Goal: Task Accomplishment & Management: Manage account settings

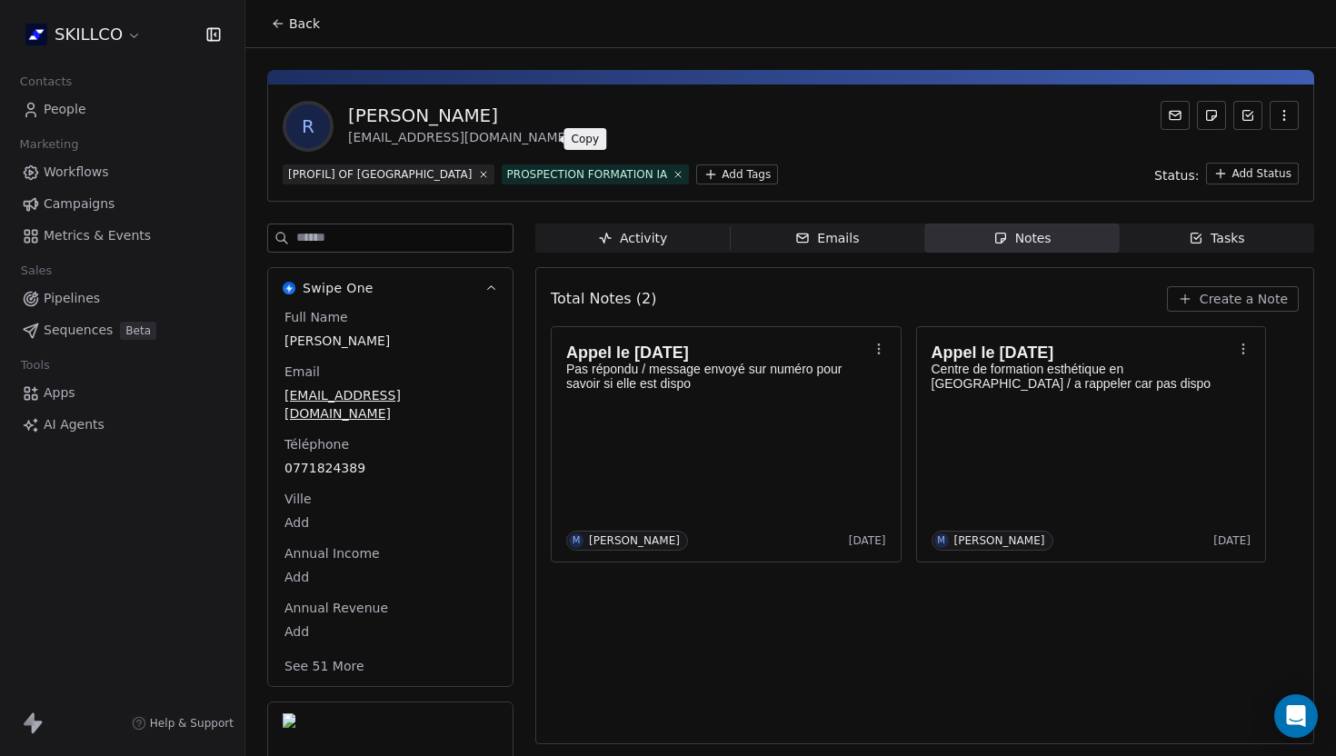
click at [580, 134] on icon at bounding box center [584, 138] width 8 height 8
click at [790, 416] on p at bounding box center [717, 412] width 302 height 15
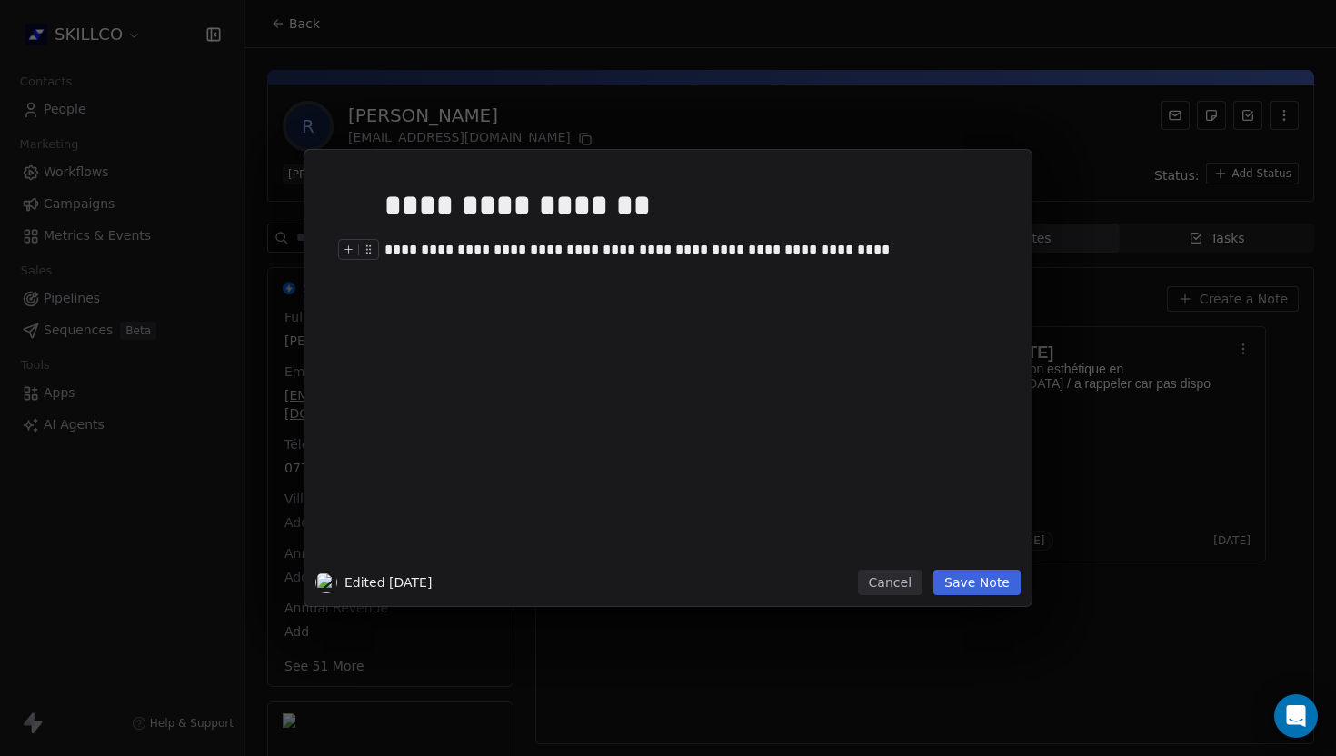
click at [875, 252] on div "**********" at bounding box center [695, 250] width 622 height 22
click at [966, 585] on button "Save Note" at bounding box center [976, 582] width 87 height 25
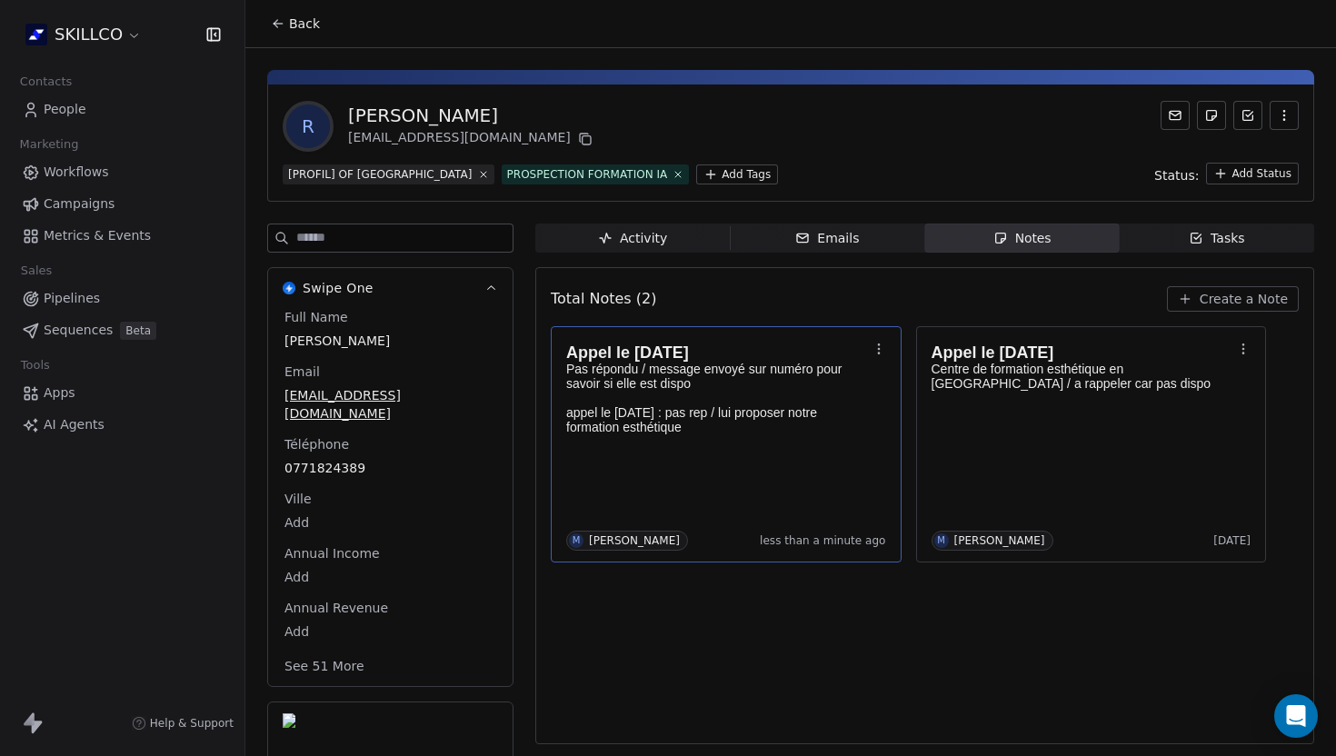
click at [284, 31] on button "Back" at bounding box center [295, 23] width 71 height 33
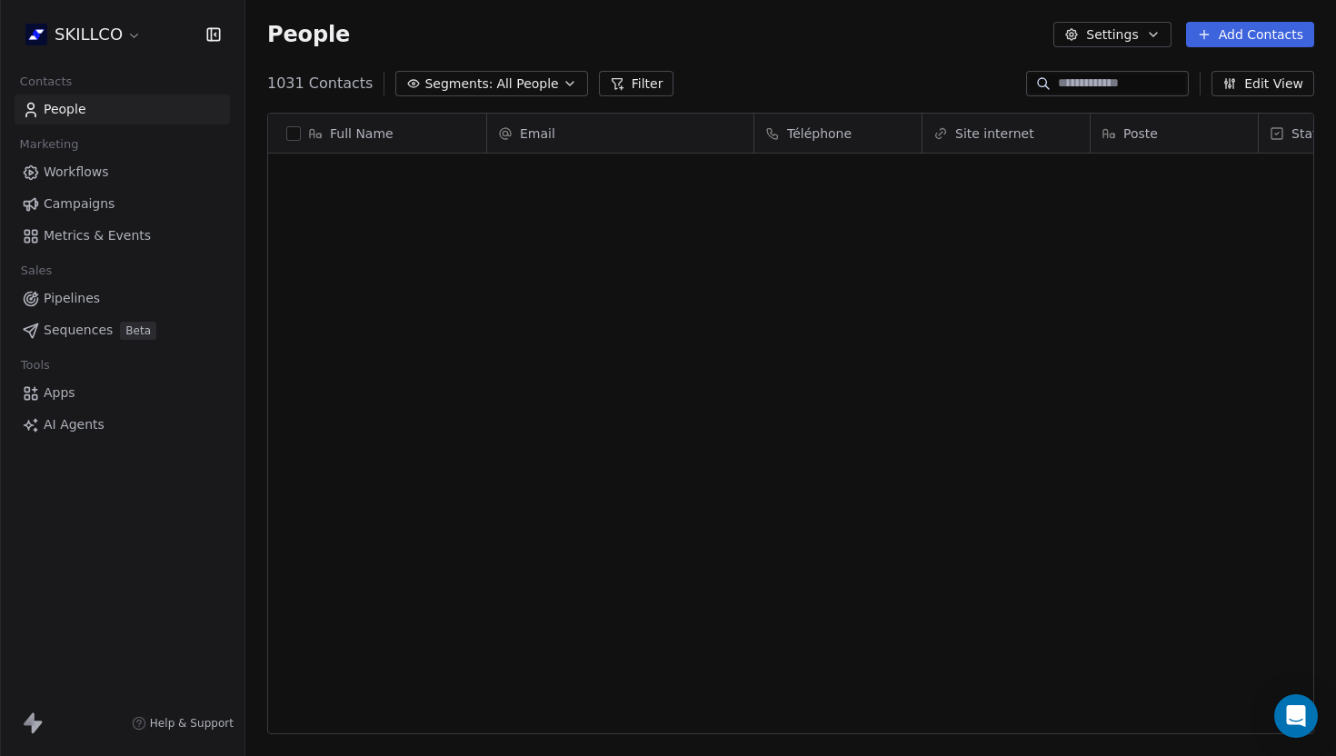
scroll to position [665, 1091]
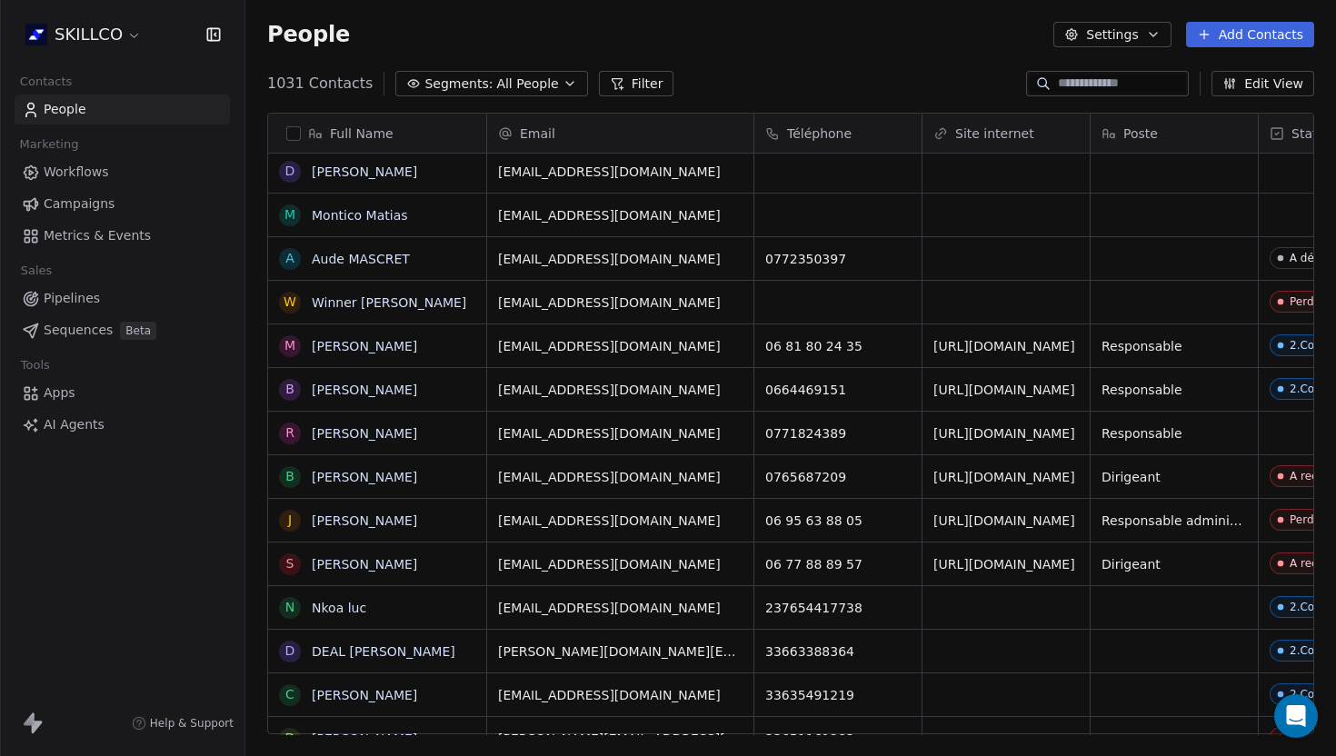
click at [794, 61] on div "People Settings Add Contacts" at bounding box center [790, 34] width 1091 height 69
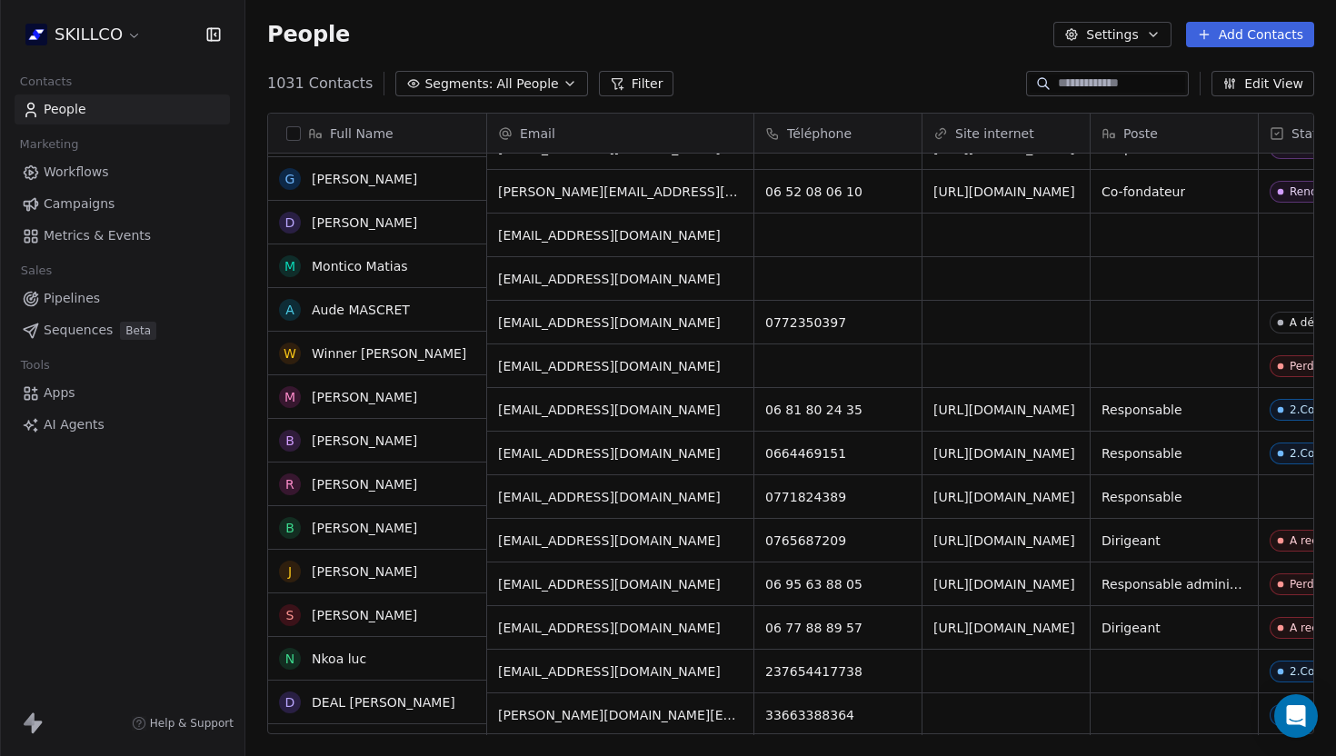
scroll to position [1730, 0]
